Goal: Check status: Check status

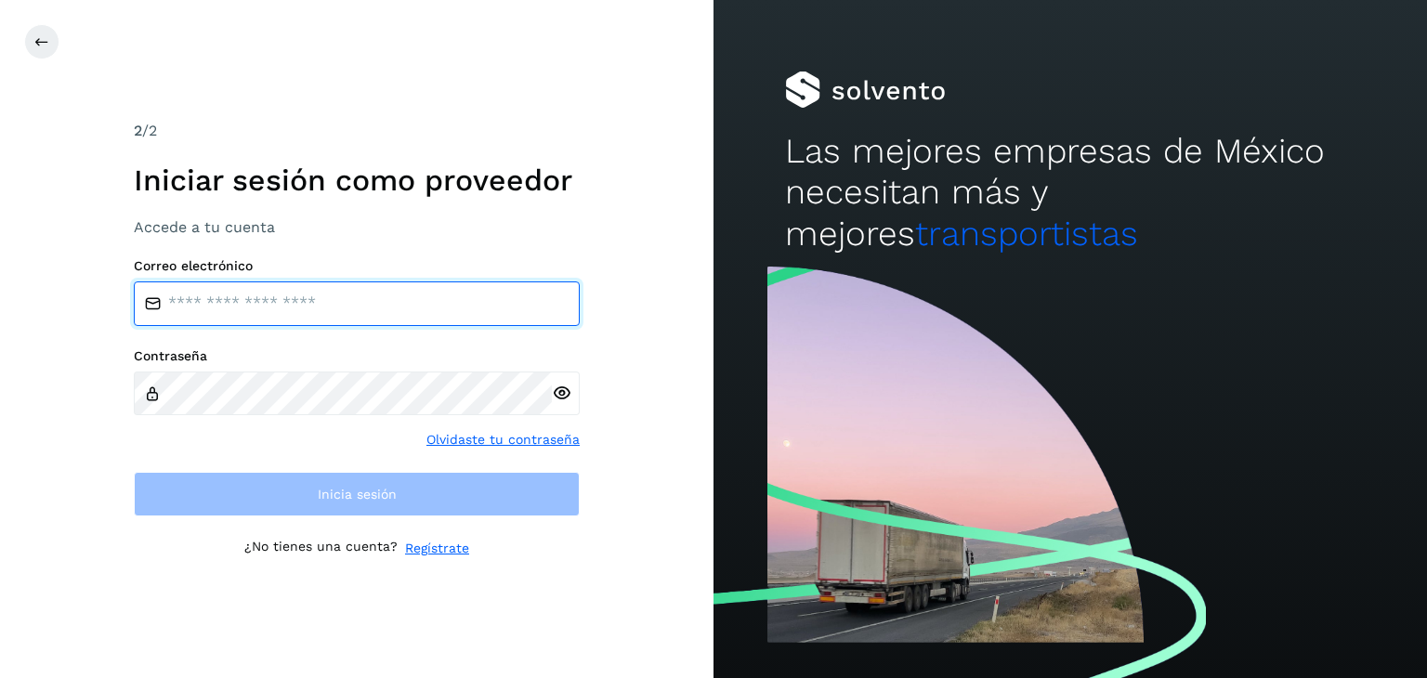
type input "**********"
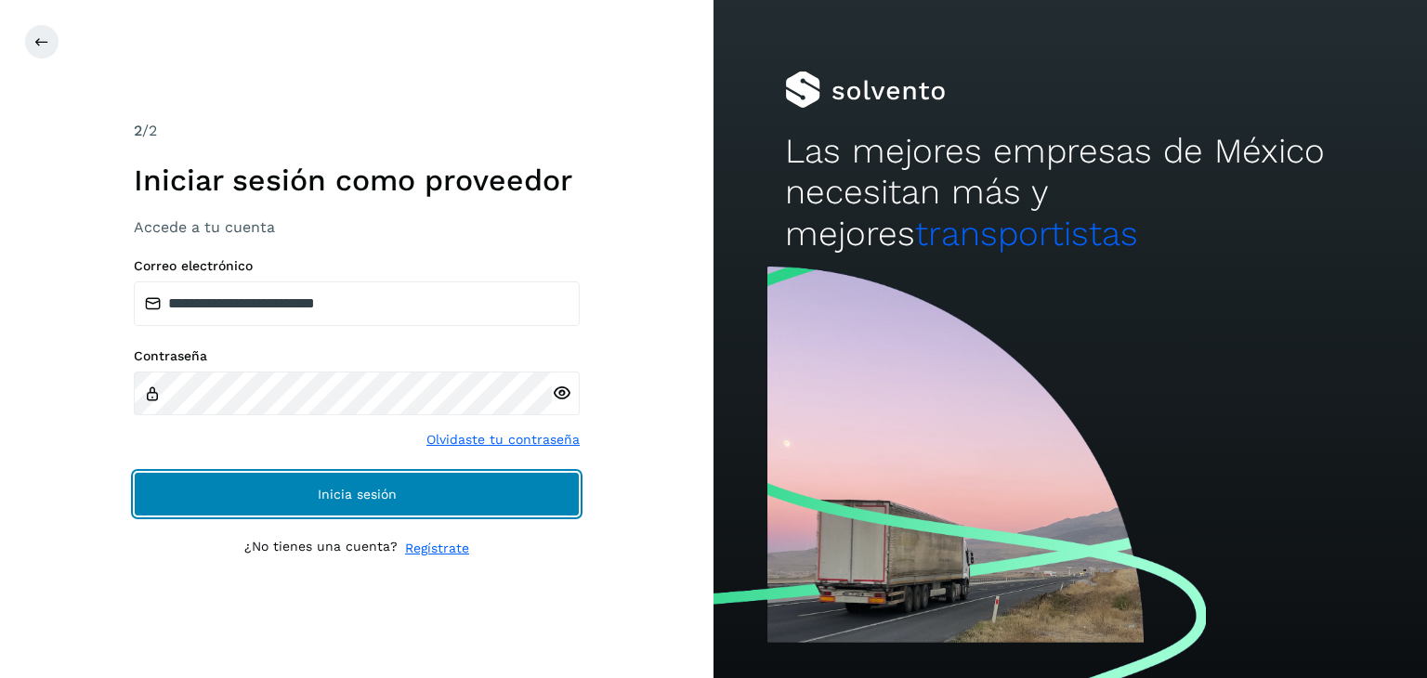
click at [253, 478] on button "Inicia sesión" at bounding box center [357, 494] width 446 height 45
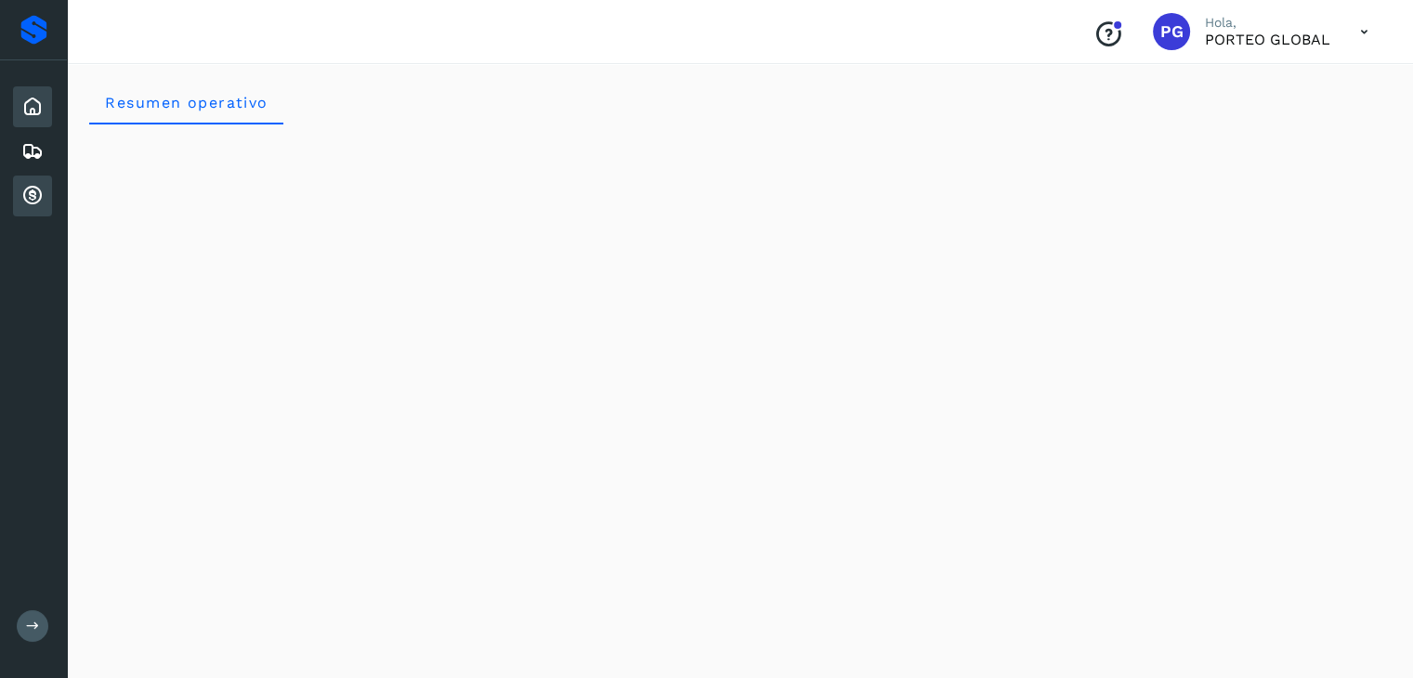
click at [21, 185] on icon at bounding box center [32, 196] width 22 height 22
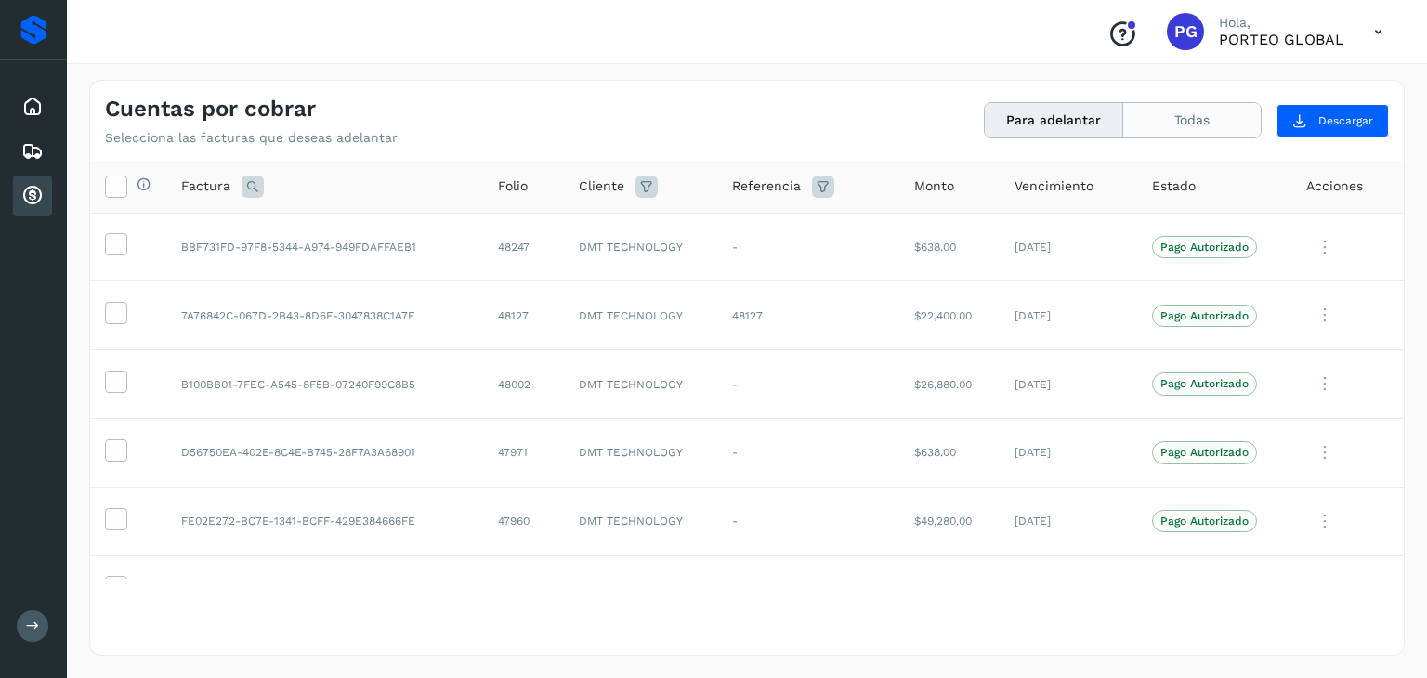
click at [1151, 116] on button "Todas" at bounding box center [1191, 120] width 137 height 34
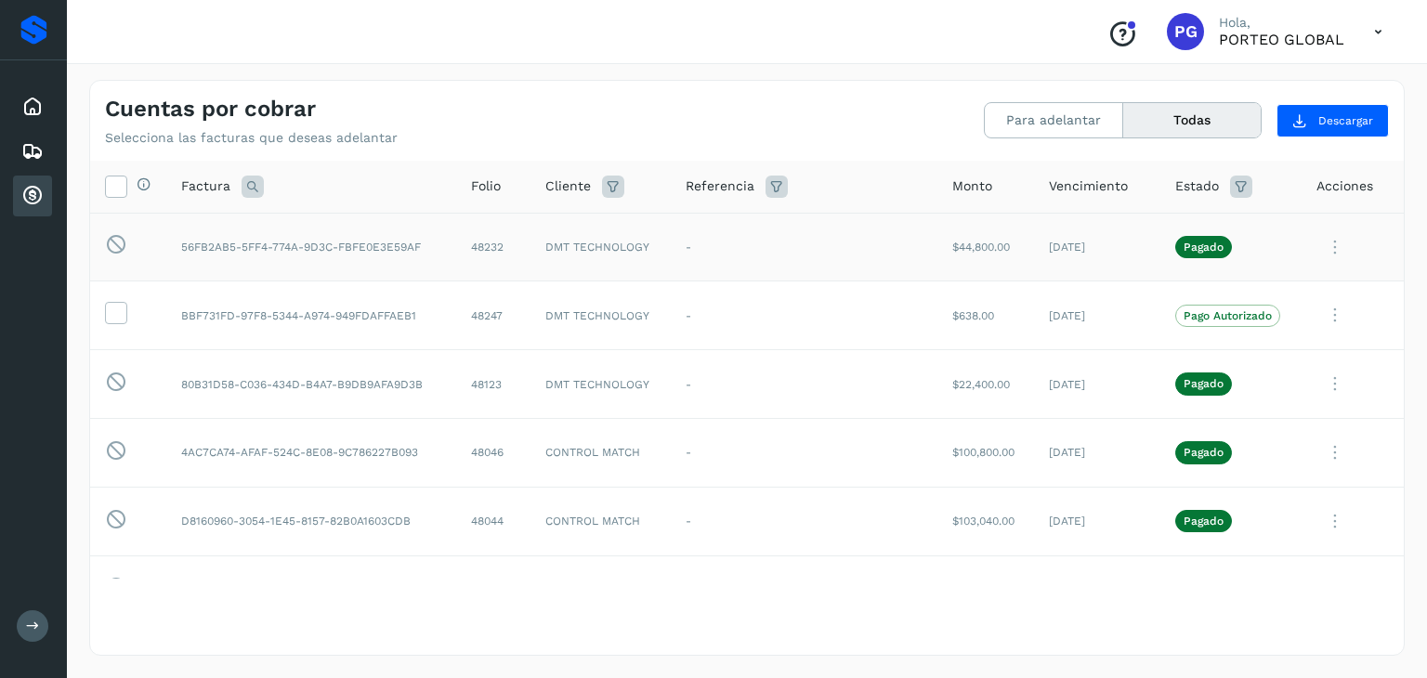
click at [1184, 247] on p "Pagado" at bounding box center [1204, 247] width 40 height 13
click at [390, 246] on td "56FB2AB5-5FF4-774A-9D3C-FBFE0E3E59AF" at bounding box center [311, 247] width 290 height 69
click at [1182, 239] on span "Pagado" at bounding box center [1203, 247] width 57 height 22
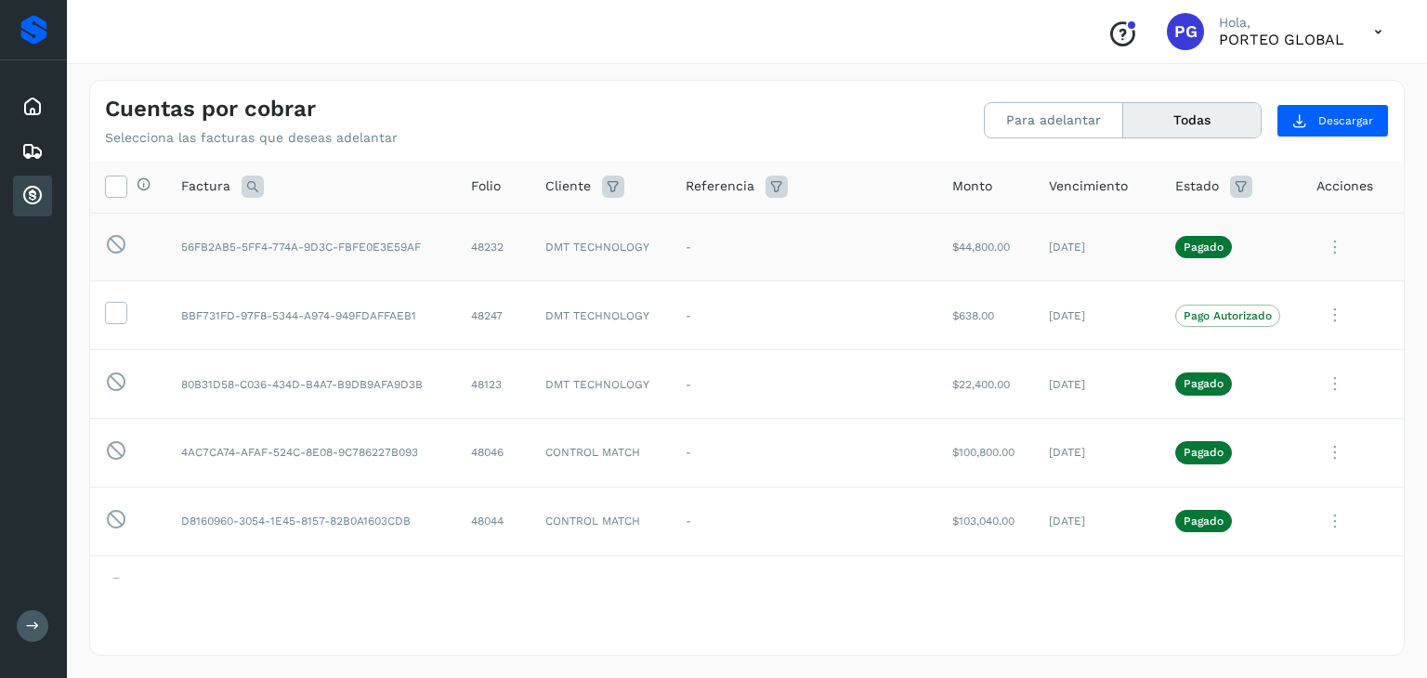
click at [1182, 239] on span "Pagado" at bounding box center [1203, 247] width 57 height 22
click at [1316, 238] on icon at bounding box center [1334, 248] width 37 height 38
click at [37, 101] on icon at bounding box center [32, 107] width 22 height 22
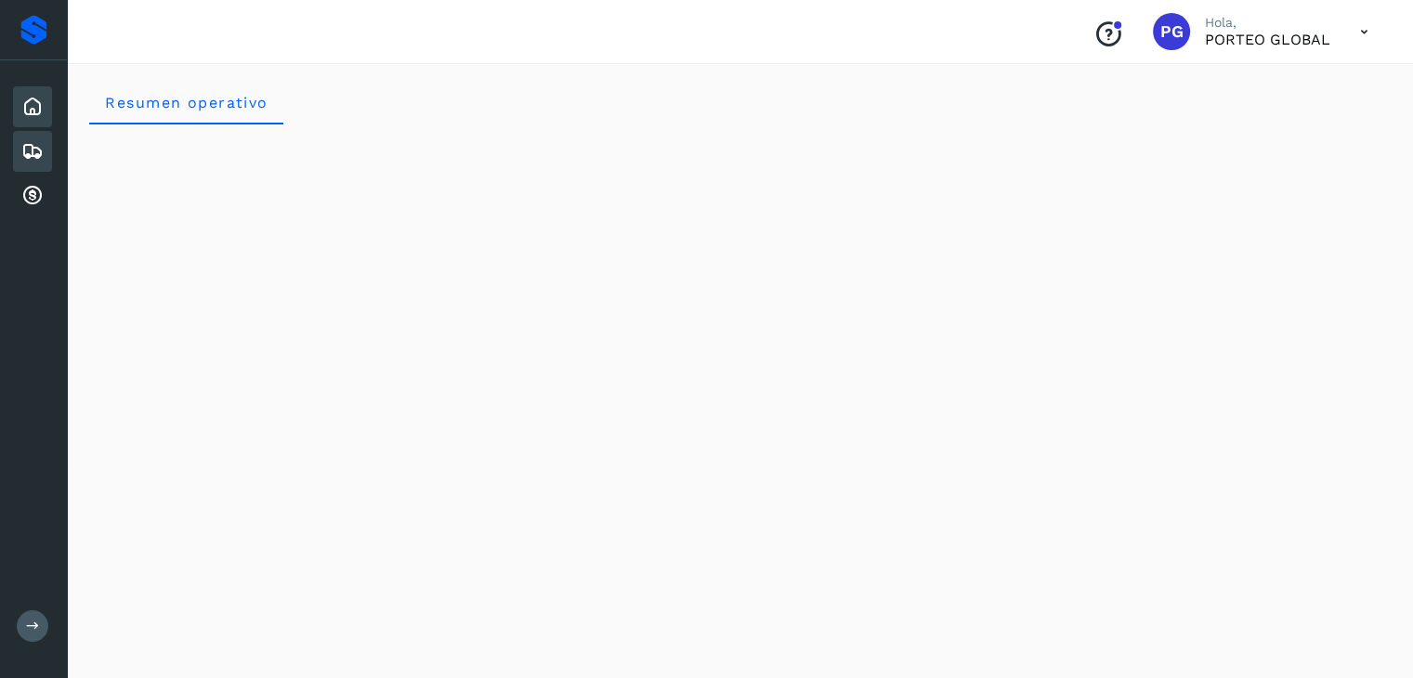
click at [33, 161] on div "Embarques" at bounding box center [32, 151] width 39 height 41
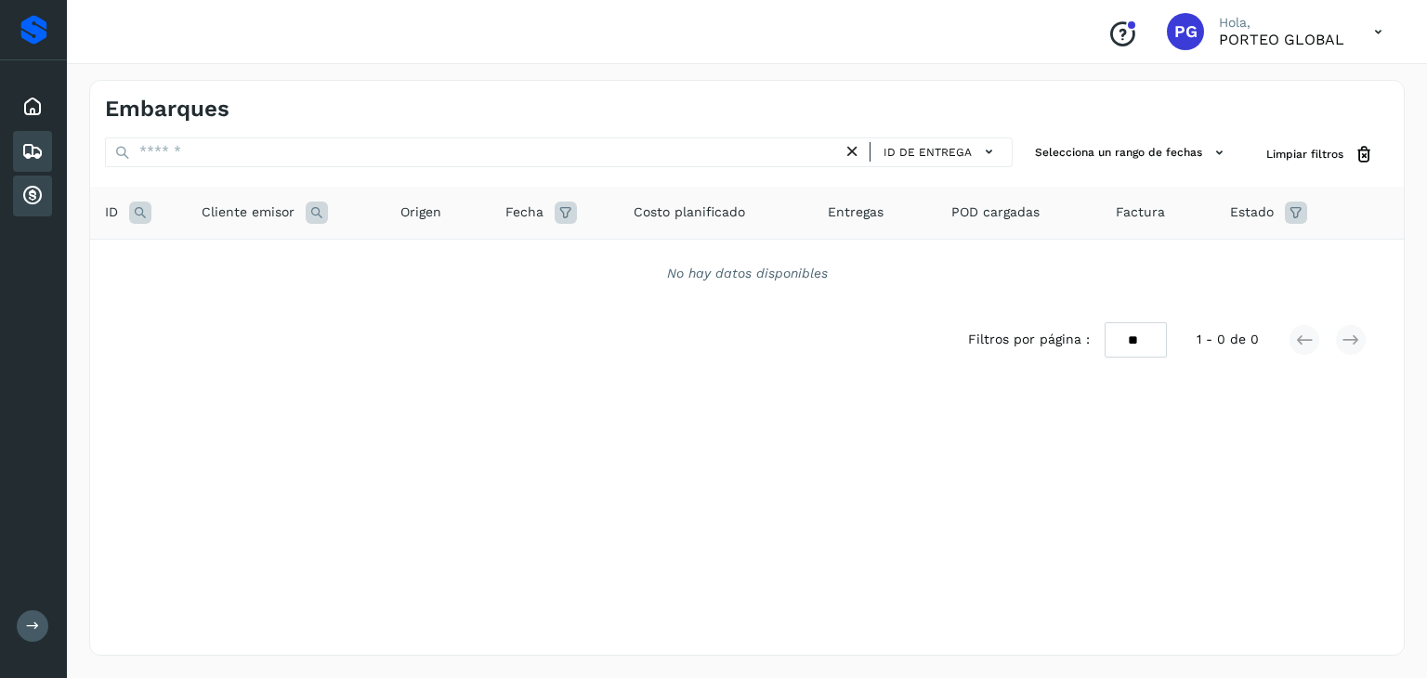
click at [25, 198] on icon at bounding box center [32, 196] width 22 height 22
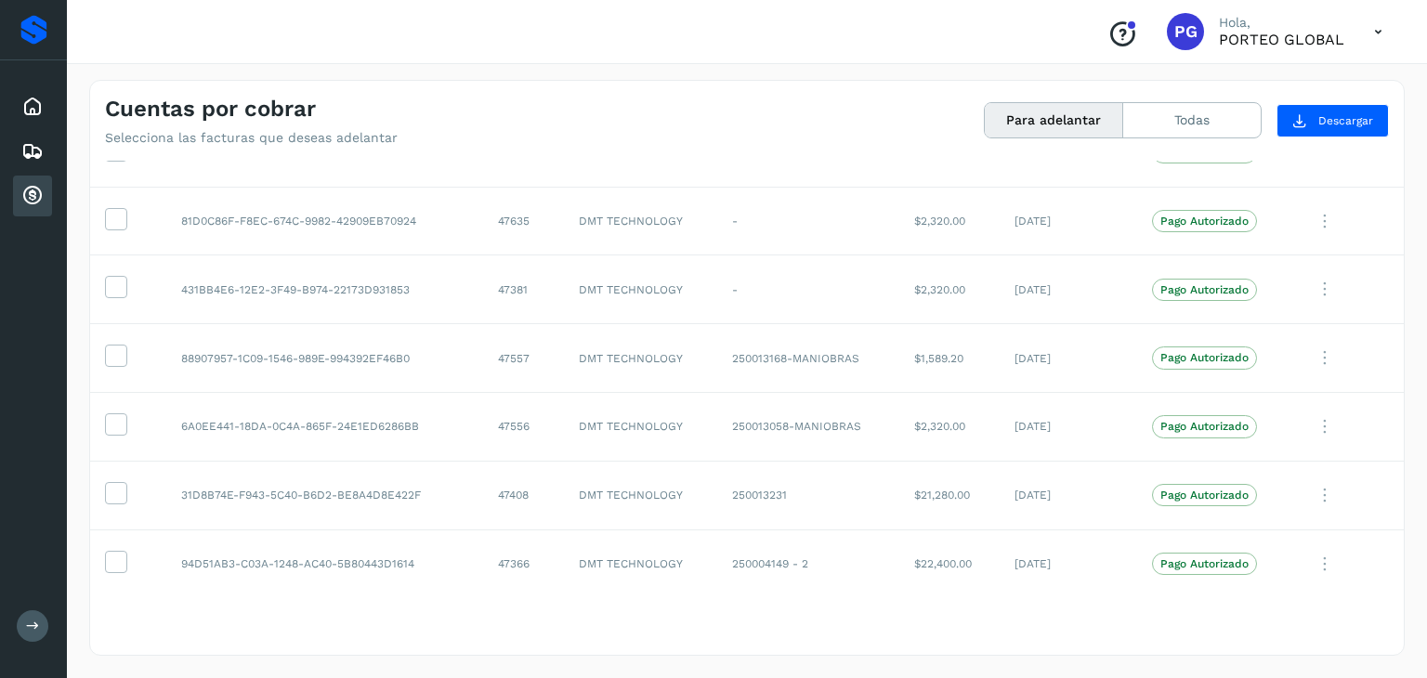
scroll to position [3532, 0]
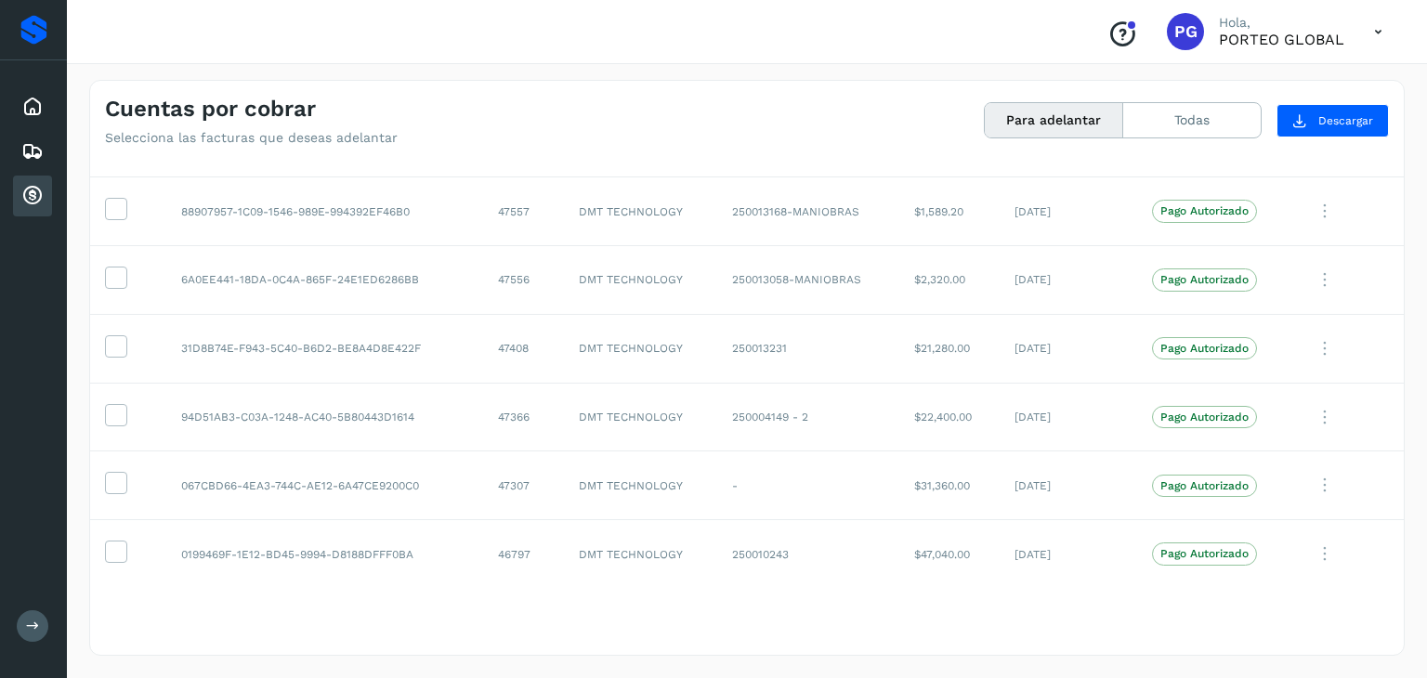
click at [22, 624] on button at bounding box center [33, 626] width 32 height 32
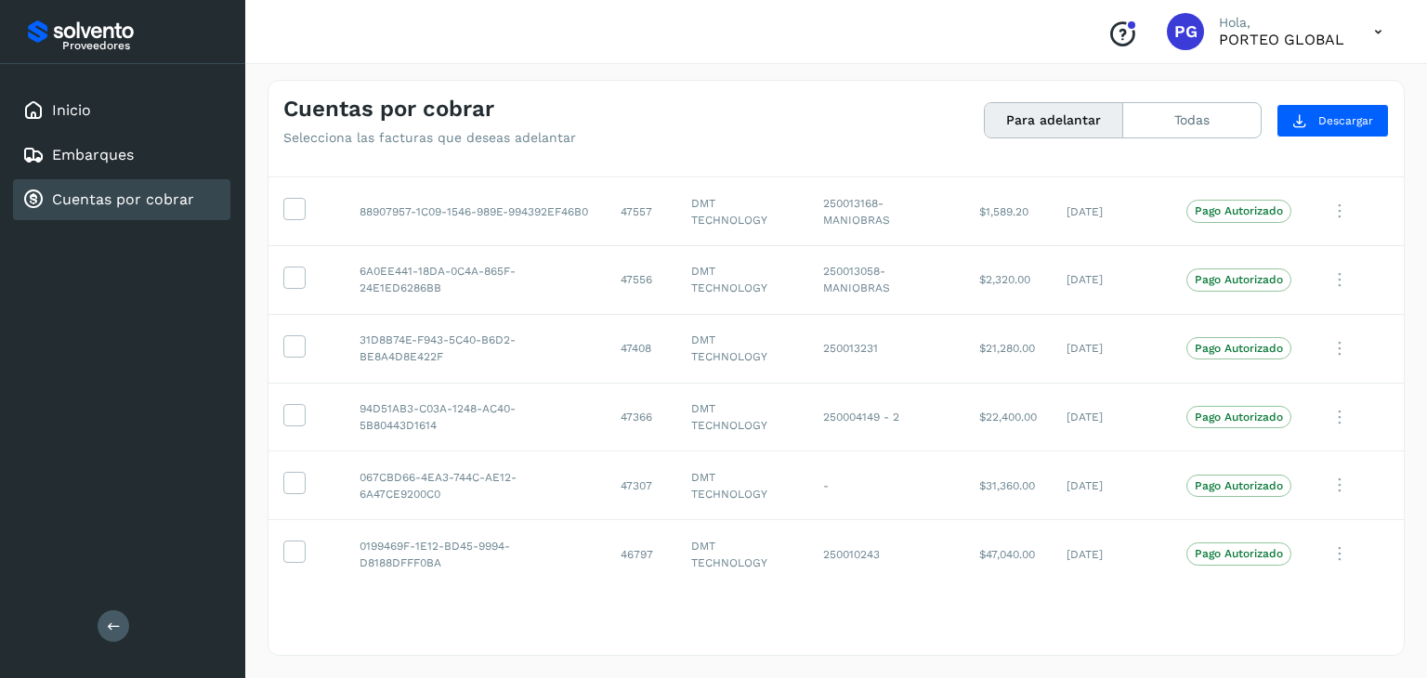
click at [106, 635] on button at bounding box center [114, 626] width 32 height 32
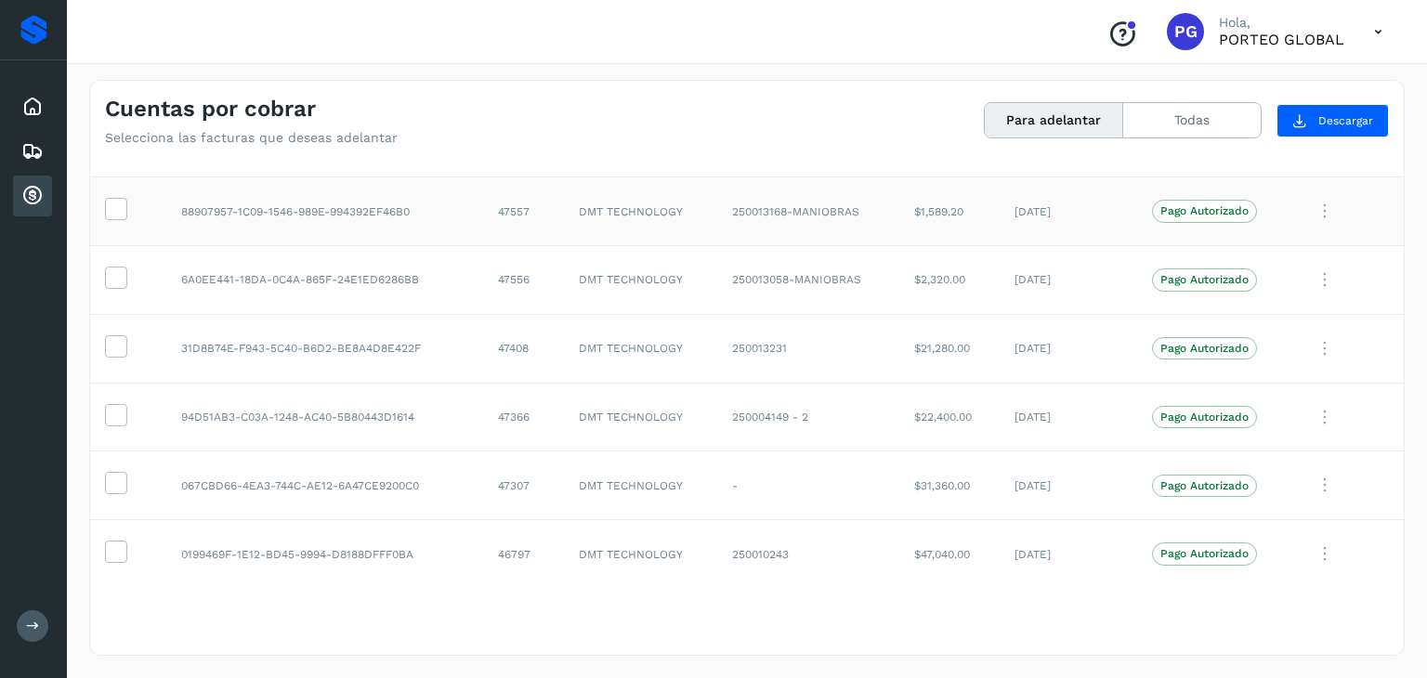
click at [1315, 202] on icon at bounding box center [1324, 211] width 37 height 38
click at [1229, 126] on div at bounding box center [713, 339] width 1427 height 678
click at [1229, 126] on button "Todas" at bounding box center [1191, 120] width 137 height 34
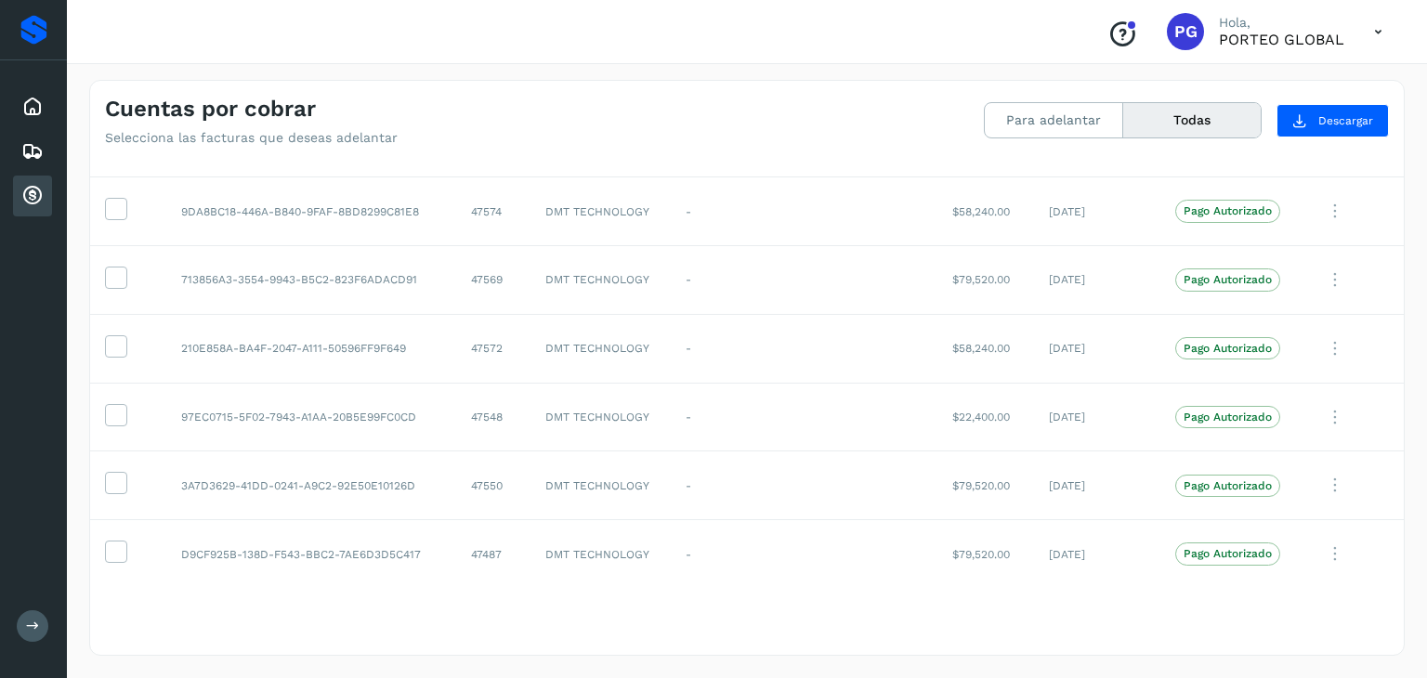
scroll to position [0, 0]
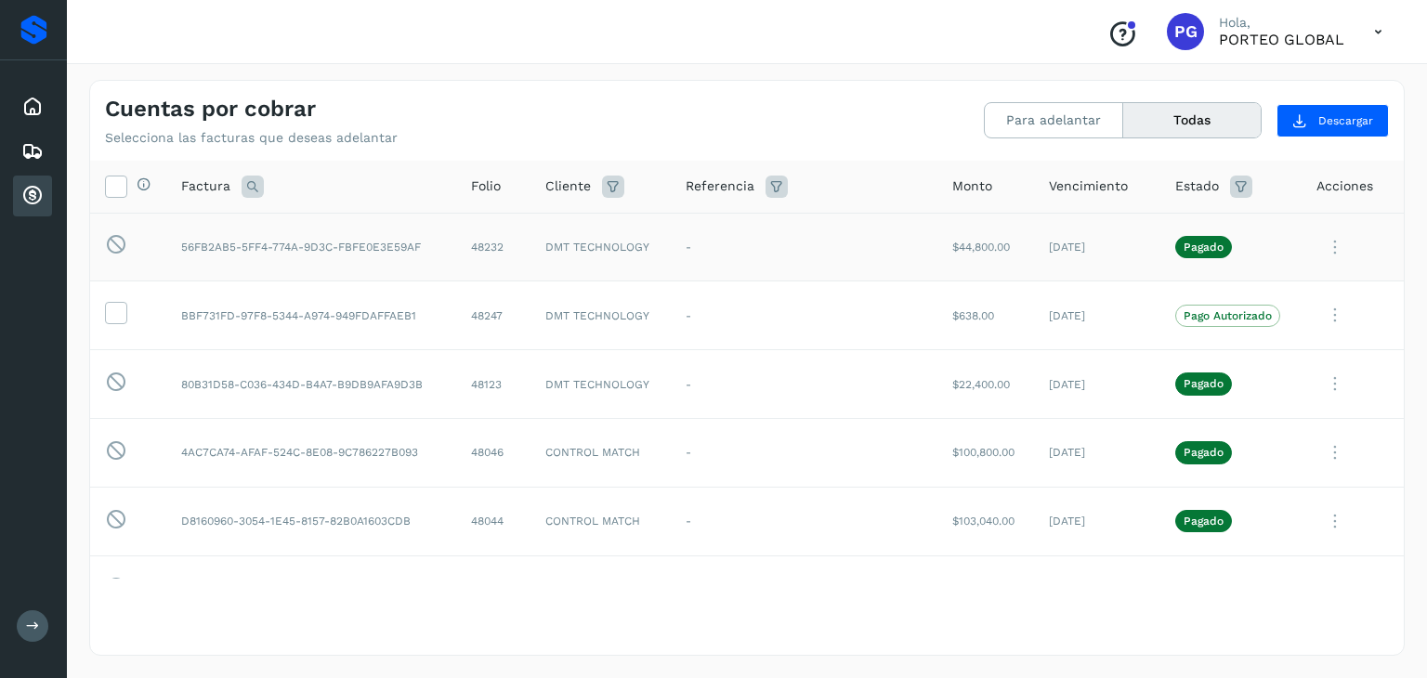
click at [1322, 248] on icon at bounding box center [1334, 248] width 37 height 38
